Goal: Check status: Check status

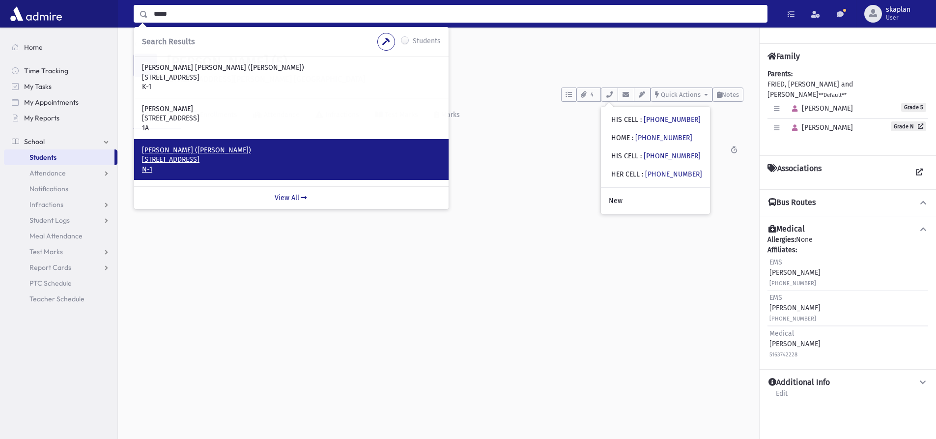
click at [190, 150] on p "Yaffe, Esther (Esther)" at bounding box center [291, 150] width 299 height 10
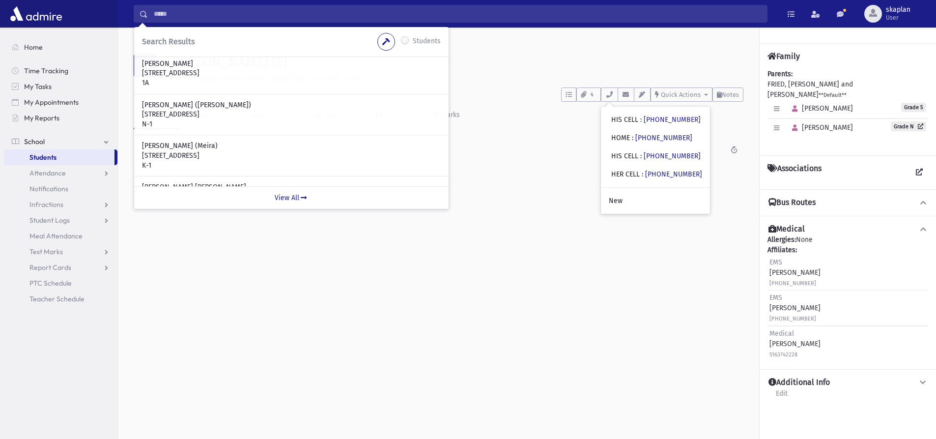
scroll to position [76, 0]
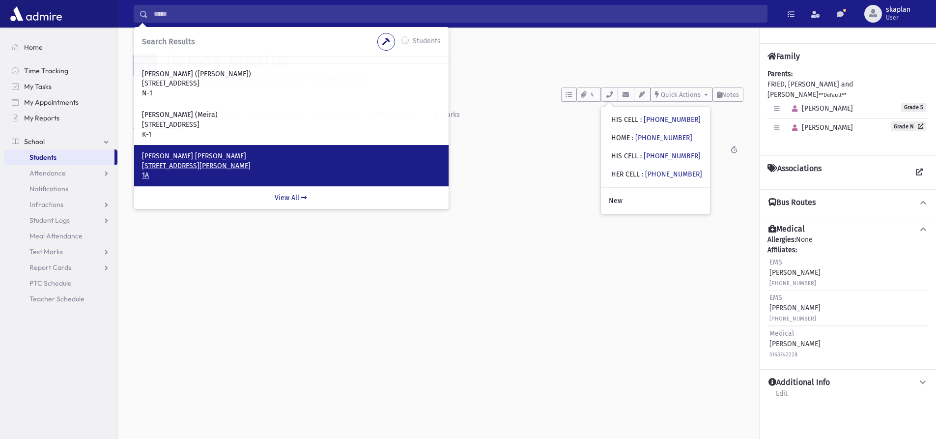
click at [240, 164] on p "322 Buckingham Rd Cedarhurst, NY 11516" at bounding box center [291, 166] width 299 height 10
